Goal: Find specific page/section: Find specific page/section

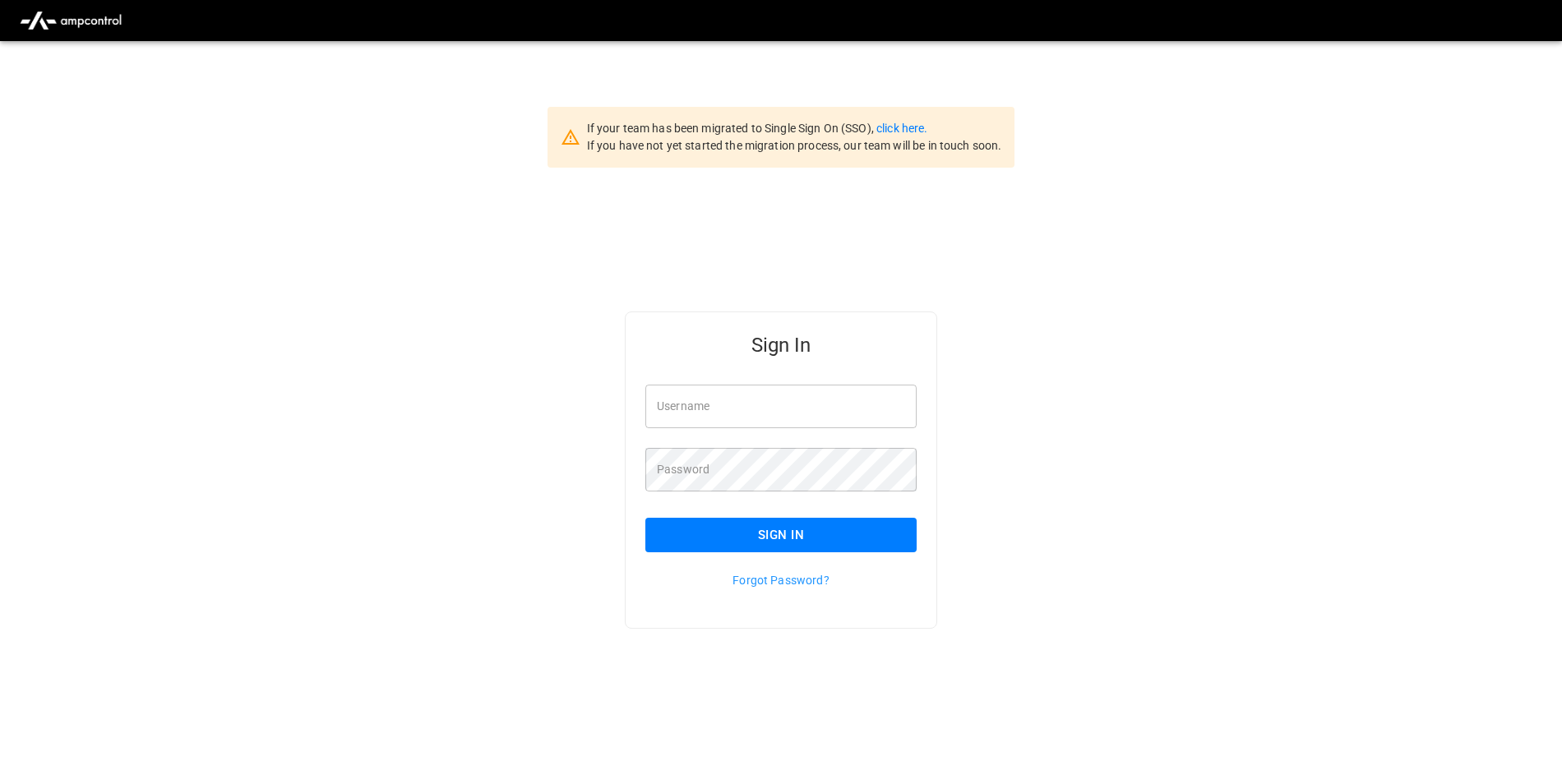
type input "**********"
click at [777, 541] on button "Sign In" at bounding box center [781, 534] width 272 height 34
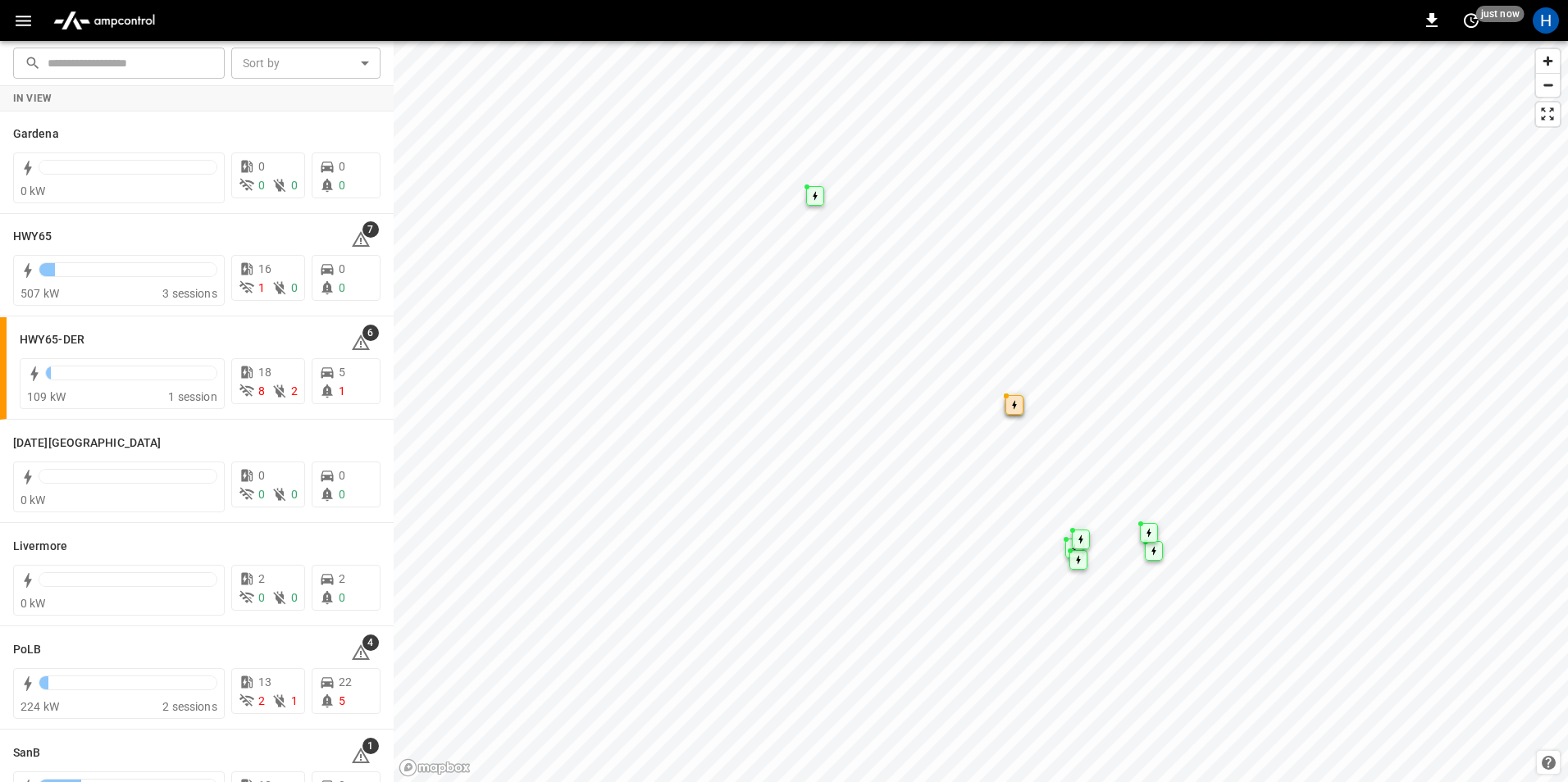
click at [35, 20] on button "button" at bounding box center [23, 21] width 33 height 30
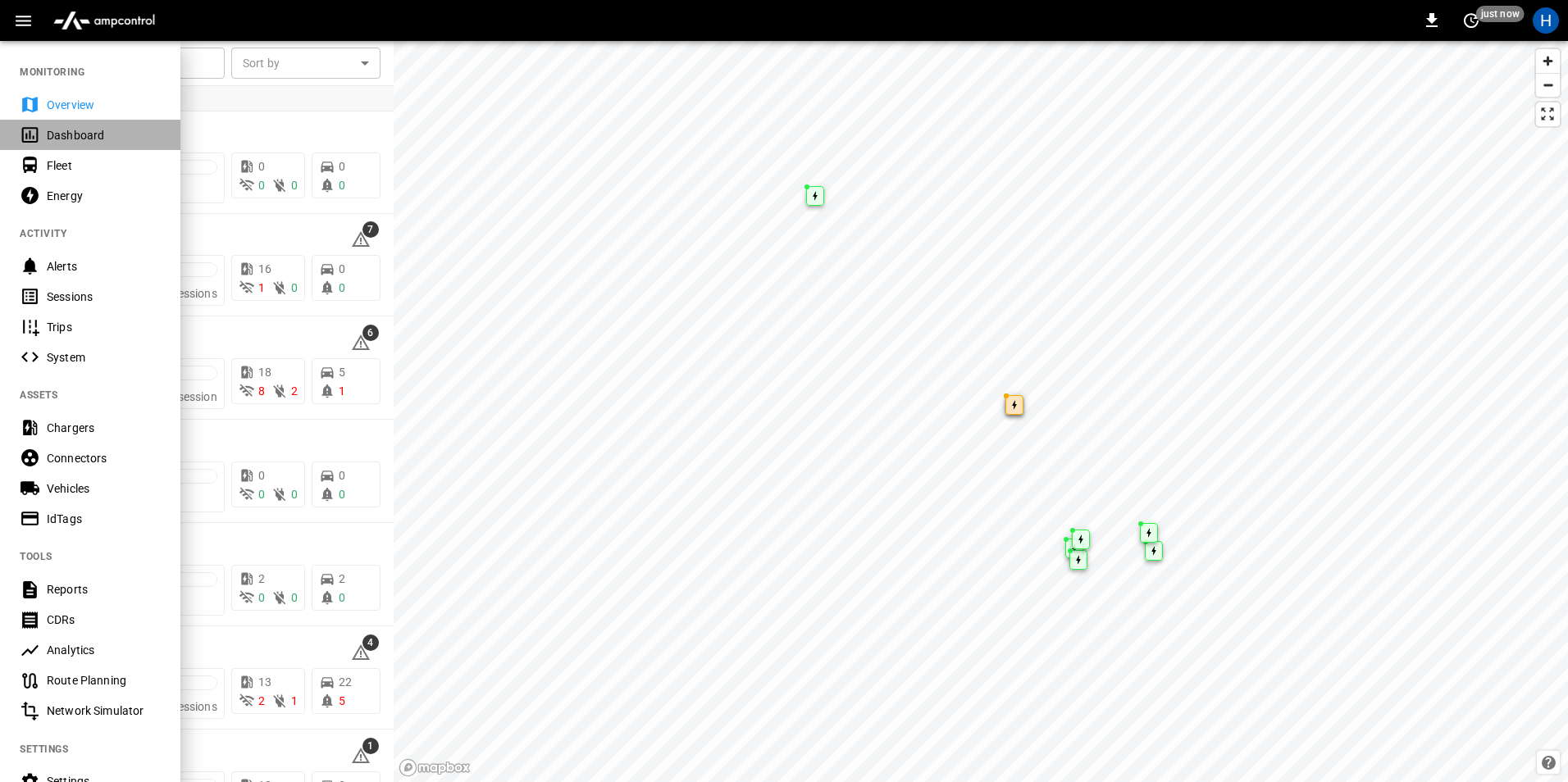
click at [106, 132] on div "Dashboard" at bounding box center [103, 135] width 114 height 17
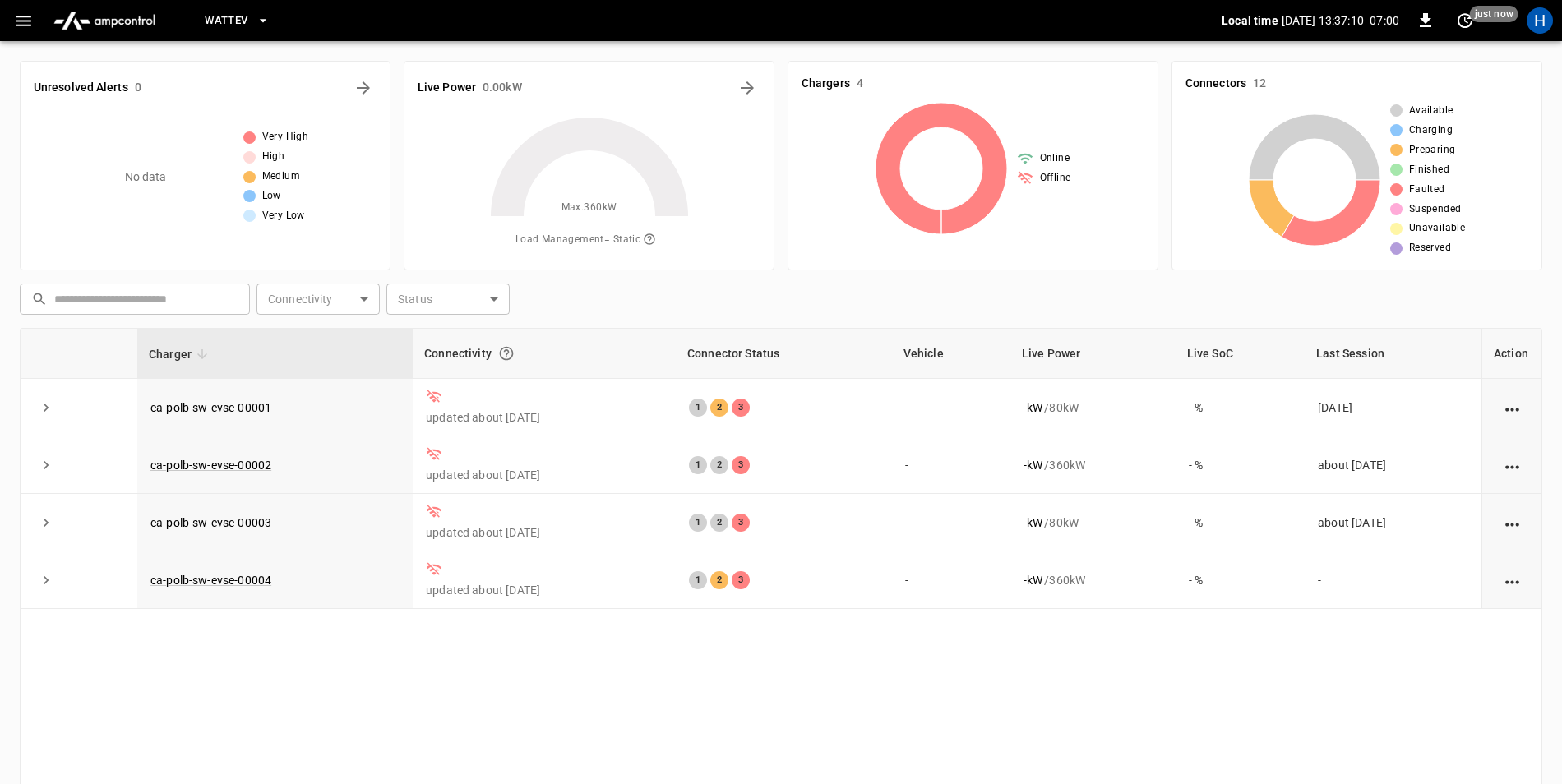
click at [269, 11] on button "WattEV" at bounding box center [237, 21] width 78 height 32
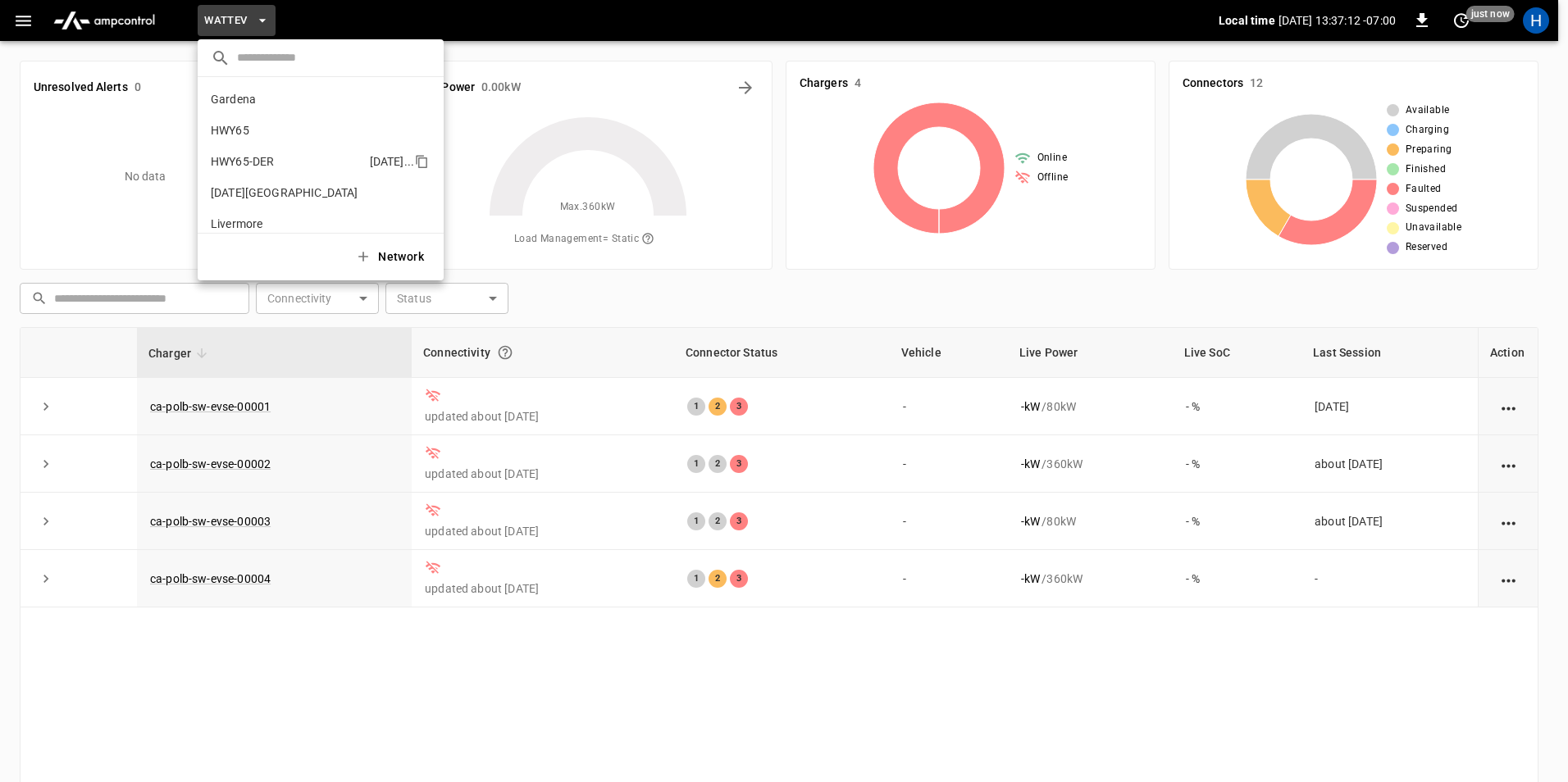
click at [282, 157] on li "HWY65-DER 6feb ..." at bounding box center [321, 161] width 246 height 31
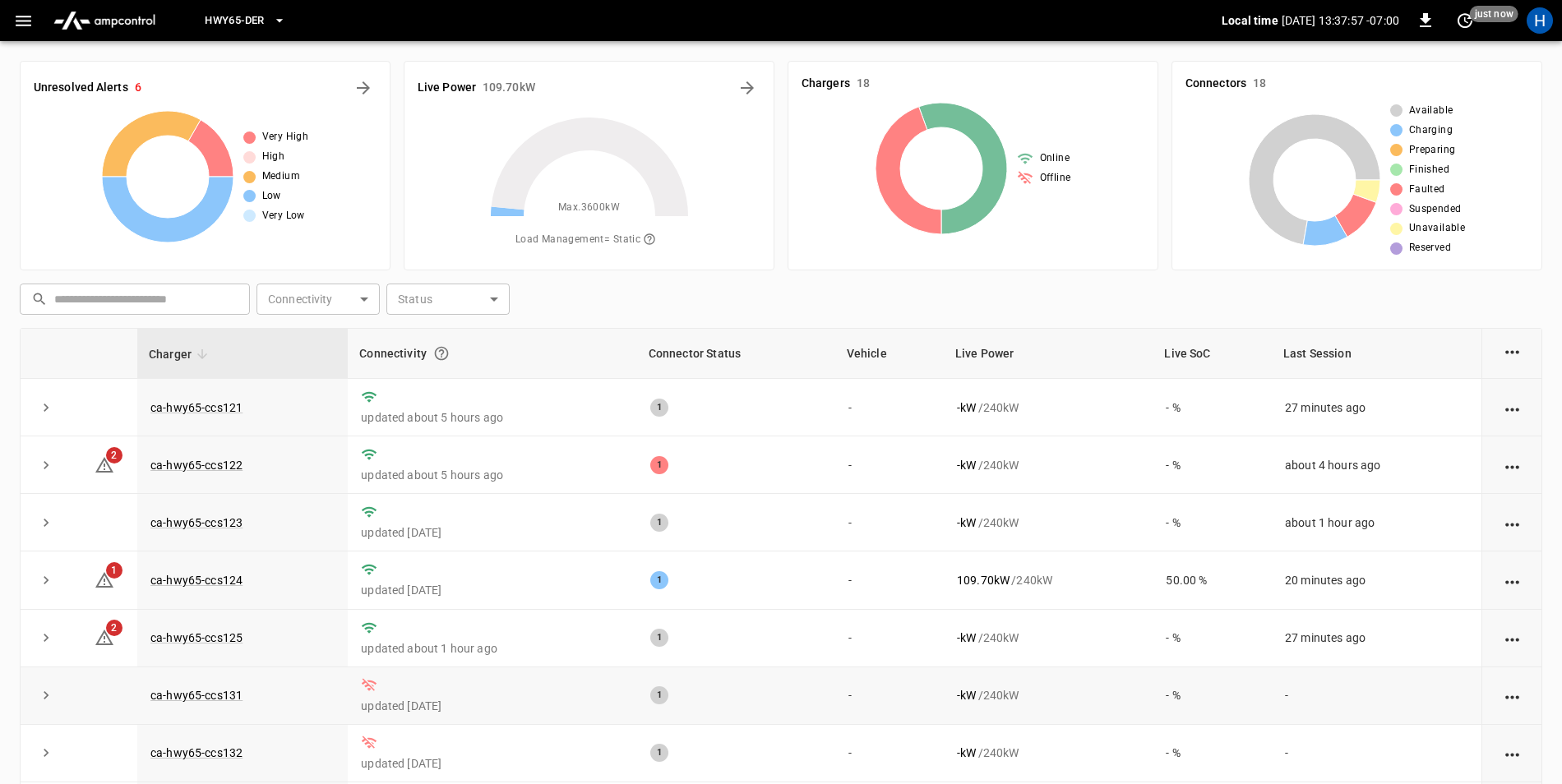
scroll to position [287, 0]
